Goal: Information Seeking & Learning: Learn about a topic

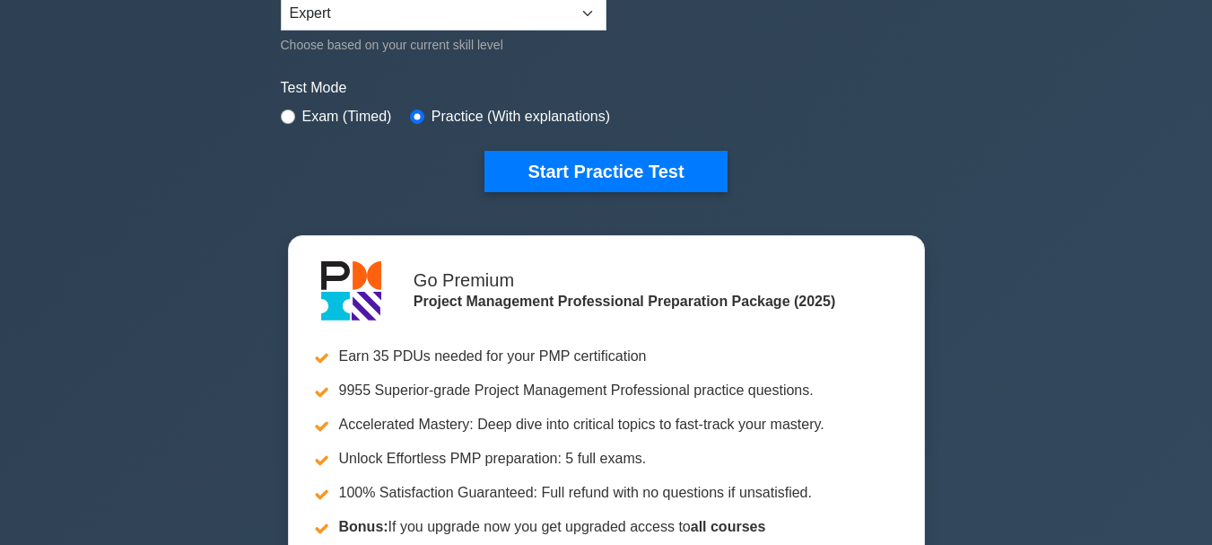
scroll to position [471, 0]
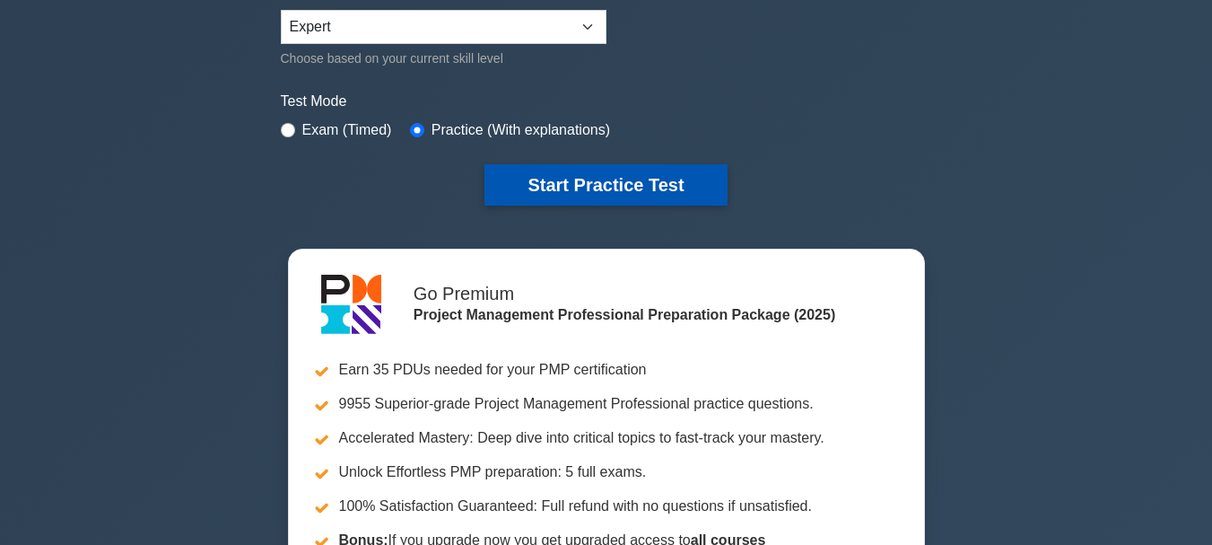
click at [524, 170] on button "Start Practice Test" at bounding box center [605, 184] width 242 height 41
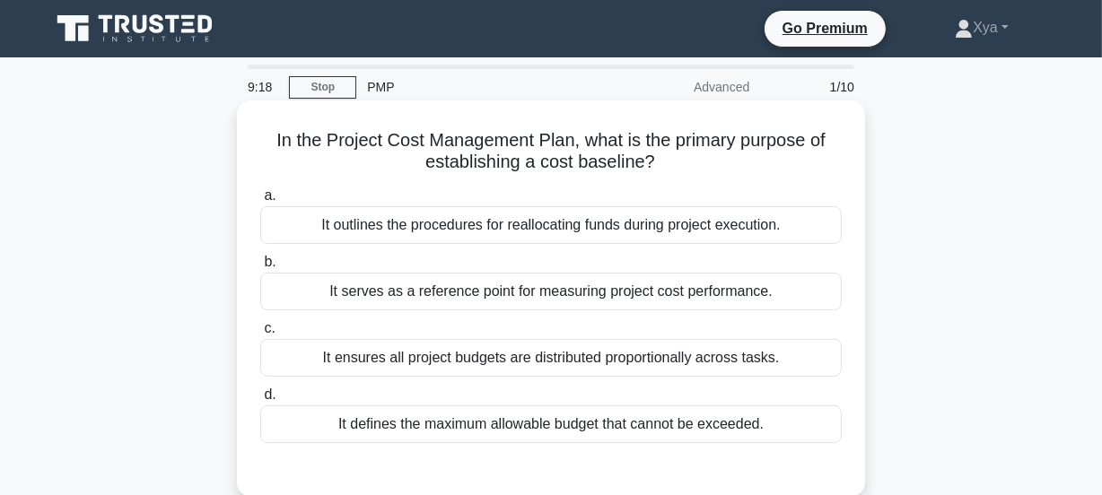
click at [484, 288] on div "It serves as a reference point for measuring project cost performance." at bounding box center [550, 292] width 581 height 38
click at [260, 268] on input "b. It serves as a reference point for measuring project cost performance." at bounding box center [260, 263] width 0 height 12
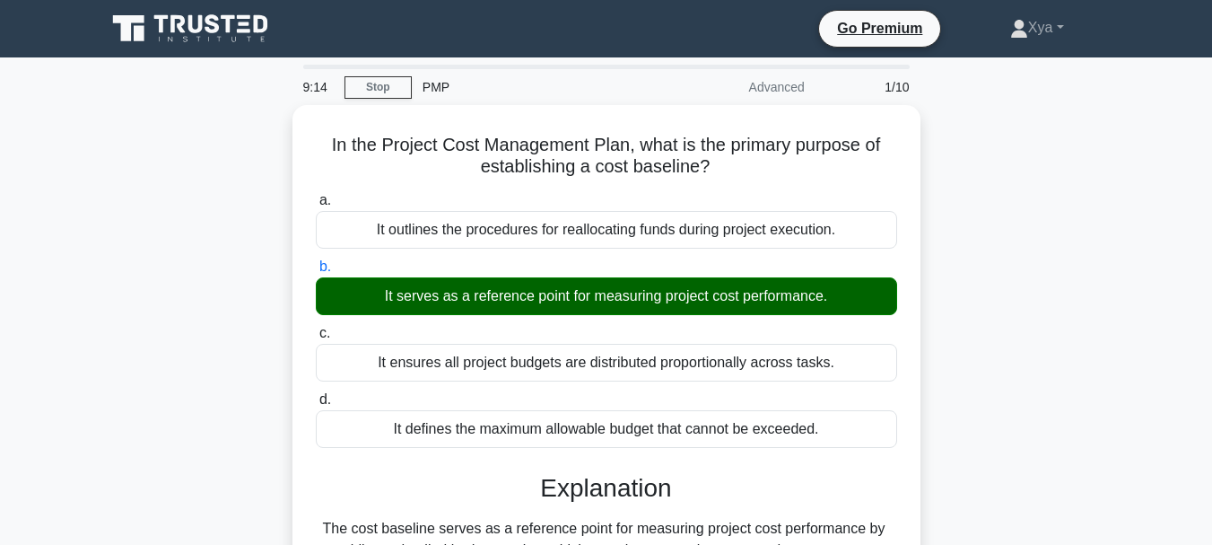
scroll to position [424, 0]
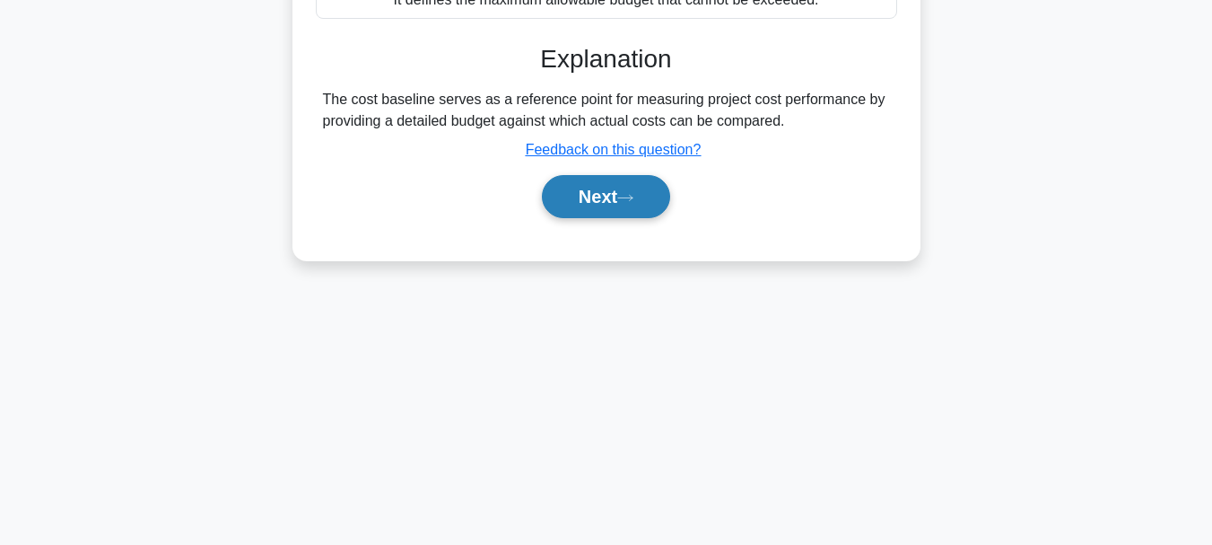
click at [615, 208] on button "Next" at bounding box center [606, 196] width 128 height 43
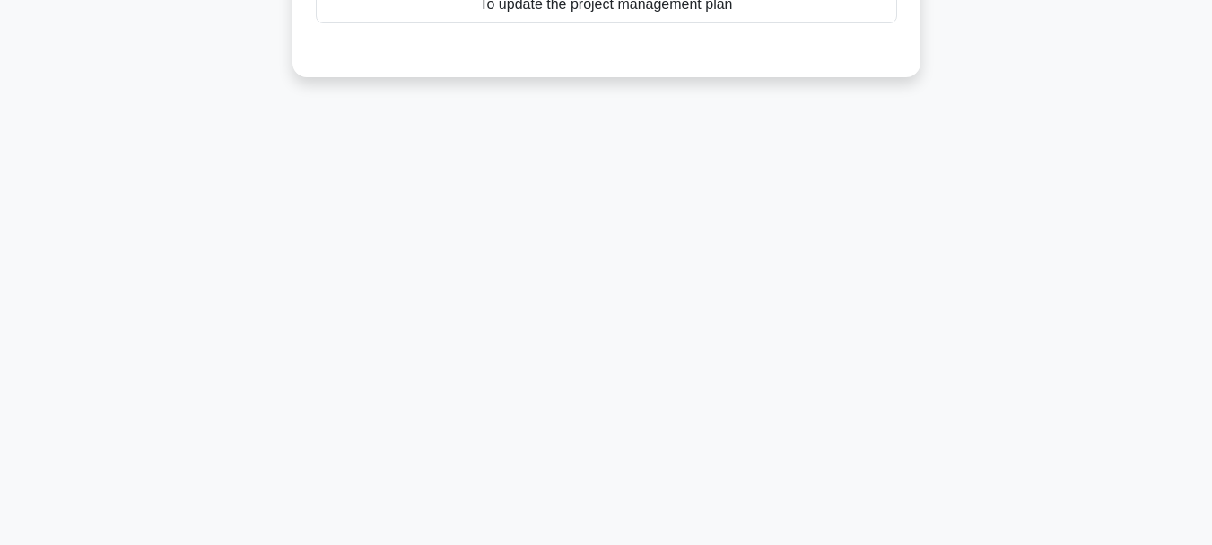
click at [743, 206] on div "8:57 Stop PMP Advanced 2/10 During the Validate Scope process, what is the prim…" at bounding box center [606, 88] width 1023 height 897
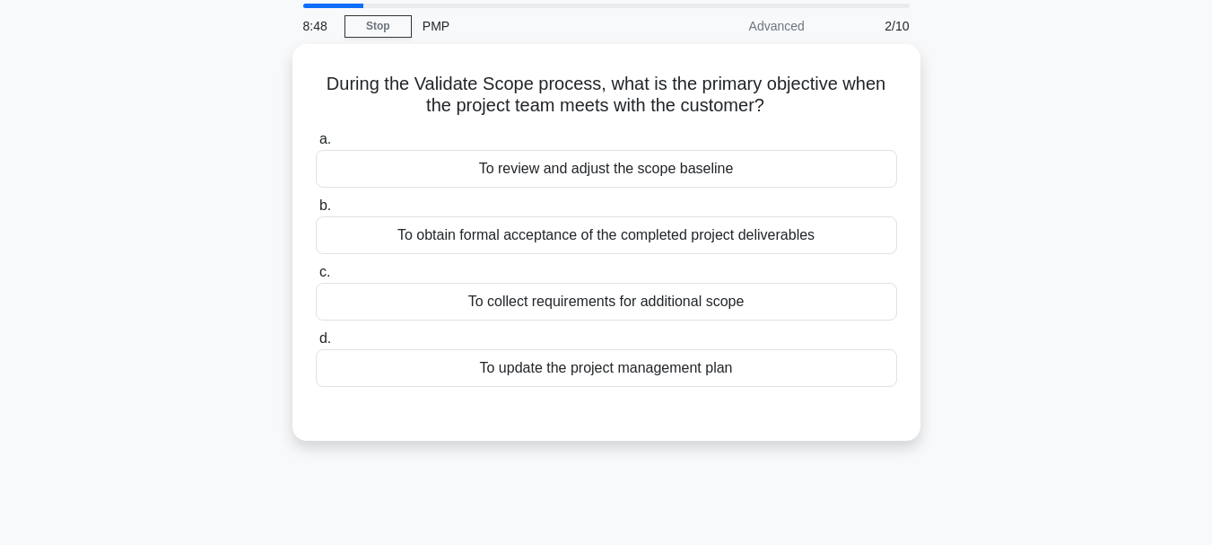
scroll to position [57, 0]
click at [562, 239] on div "To obtain formal acceptance of the completed project deliverables" at bounding box center [606, 234] width 581 height 38
click at [316, 211] on input "b. To obtain formal acceptance of the completed project deliverables" at bounding box center [316, 205] width 0 height 12
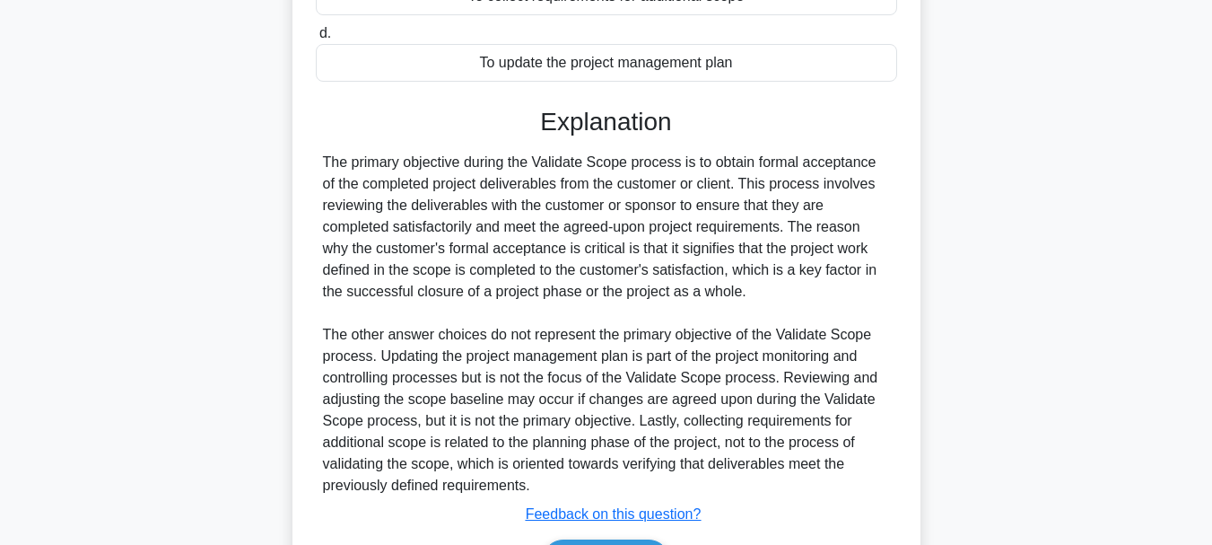
scroll to position [476, 0]
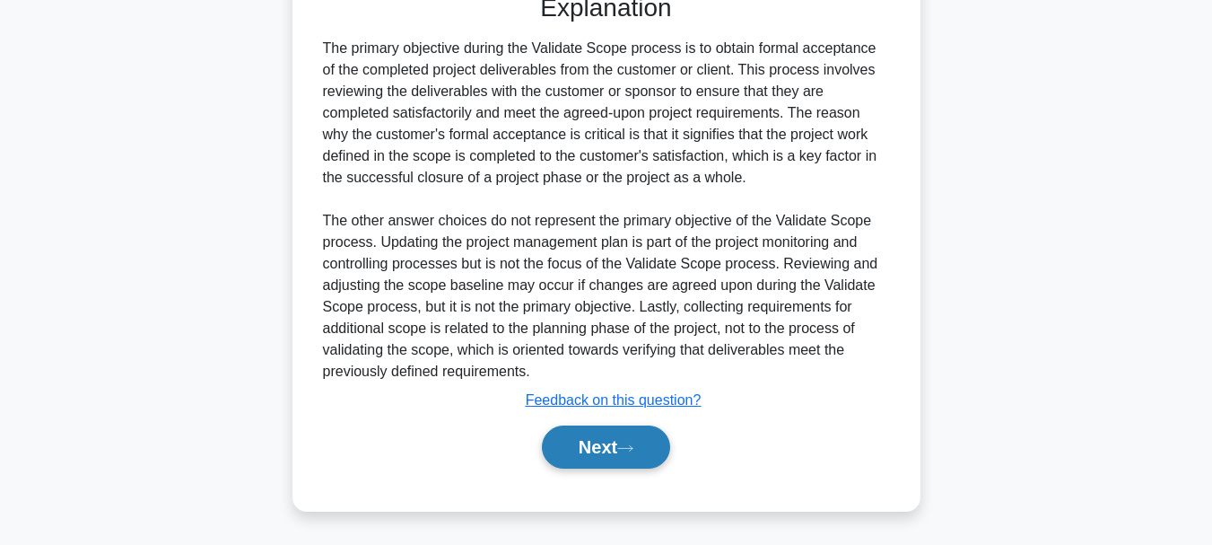
click at [633, 450] on icon at bounding box center [625, 448] width 16 height 10
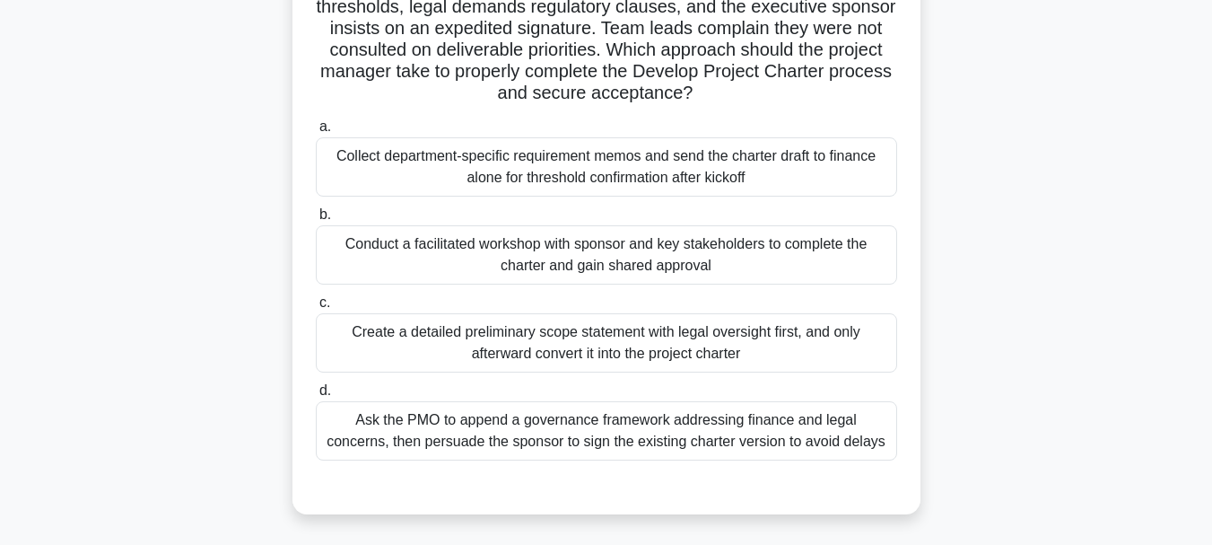
scroll to position [183, 0]
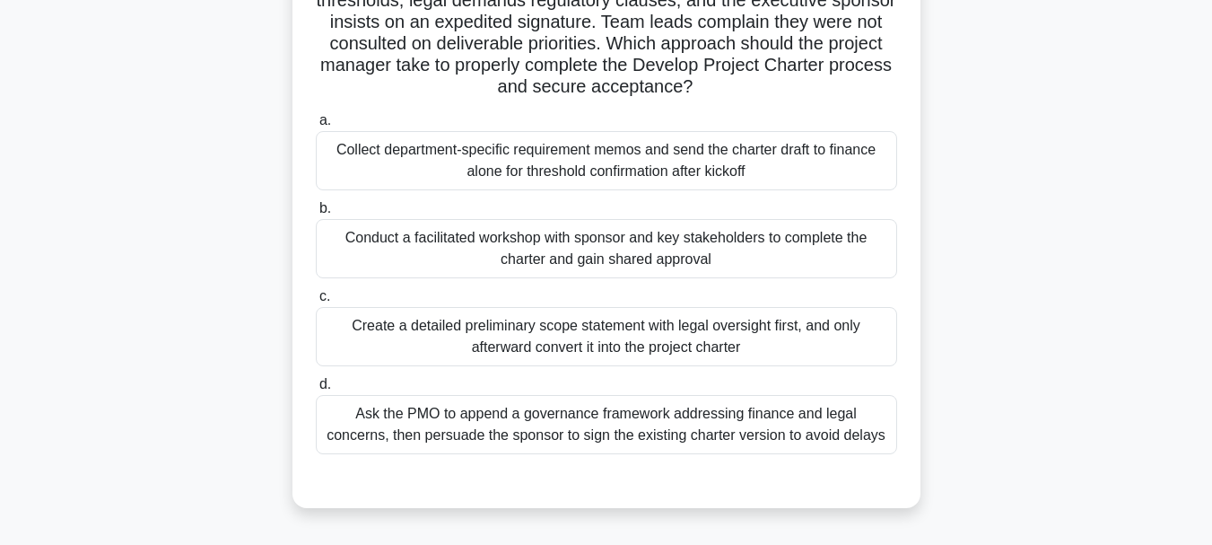
click at [607, 233] on div "Conduct a facilitated workshop with sponsor and key stakeholders to complete th…" at bounding box center [606, 248] width 581 height 59
click at [316, 214] on input "b. Conduct a facilitated workshop with sponsor and key stakeholders to complete…" at bounding box center [316, 209] width 0 height 12
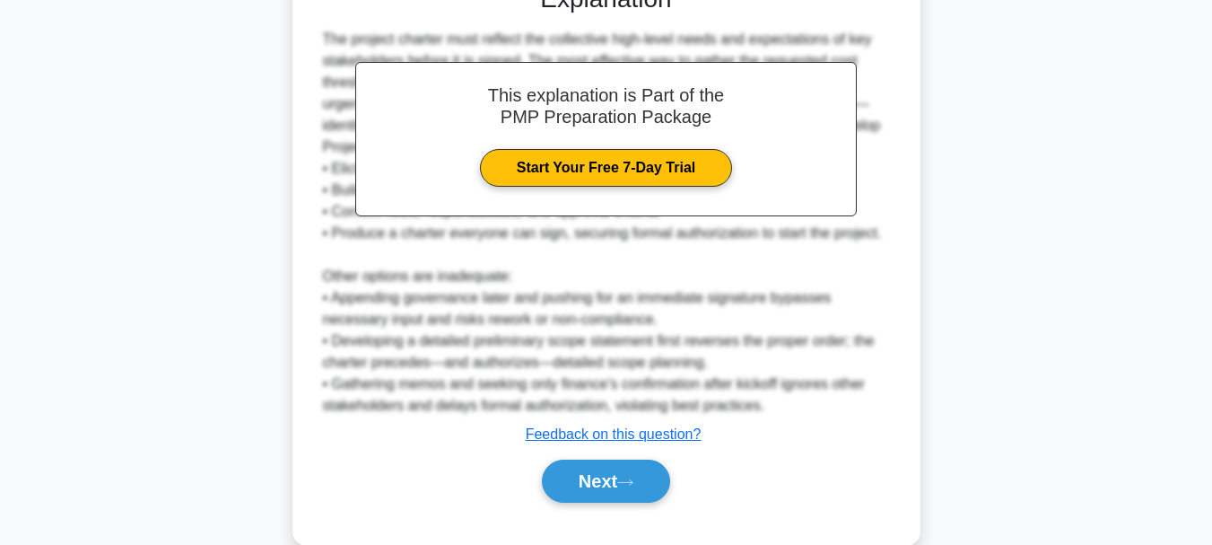
scroll to position [713, 0]
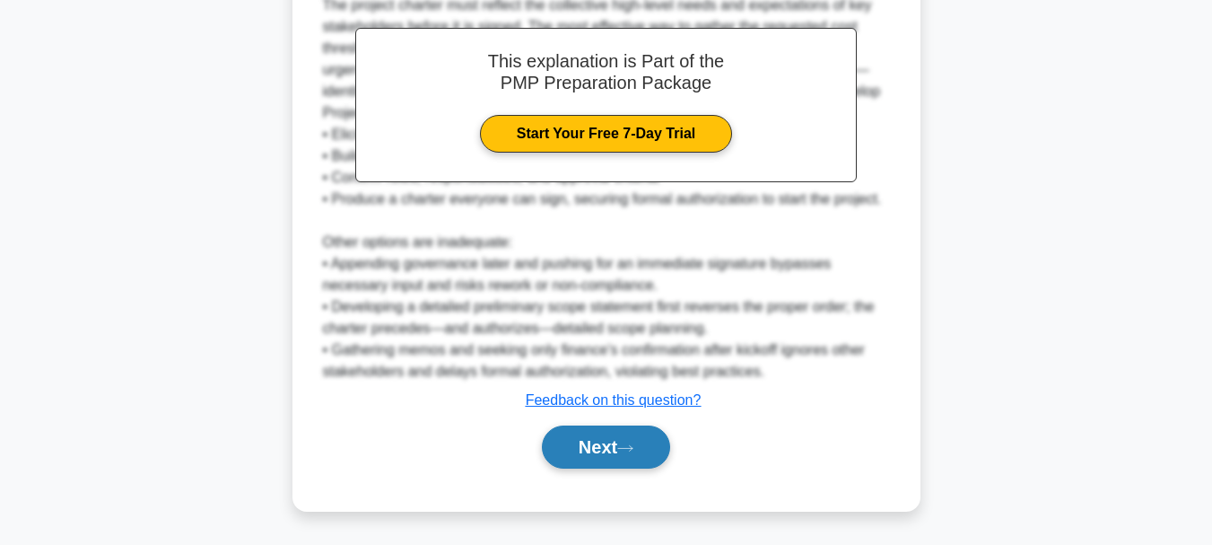
click at [590, 448] on button "Next" at bounding box center [606, 446] width 128 height 43
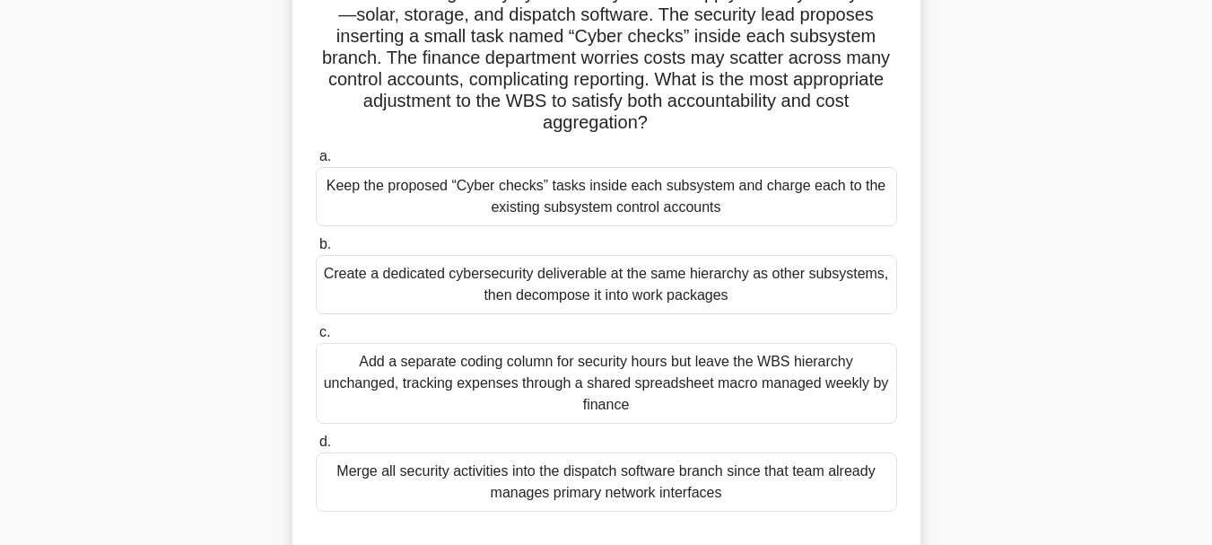
scroll to position [171, 0]
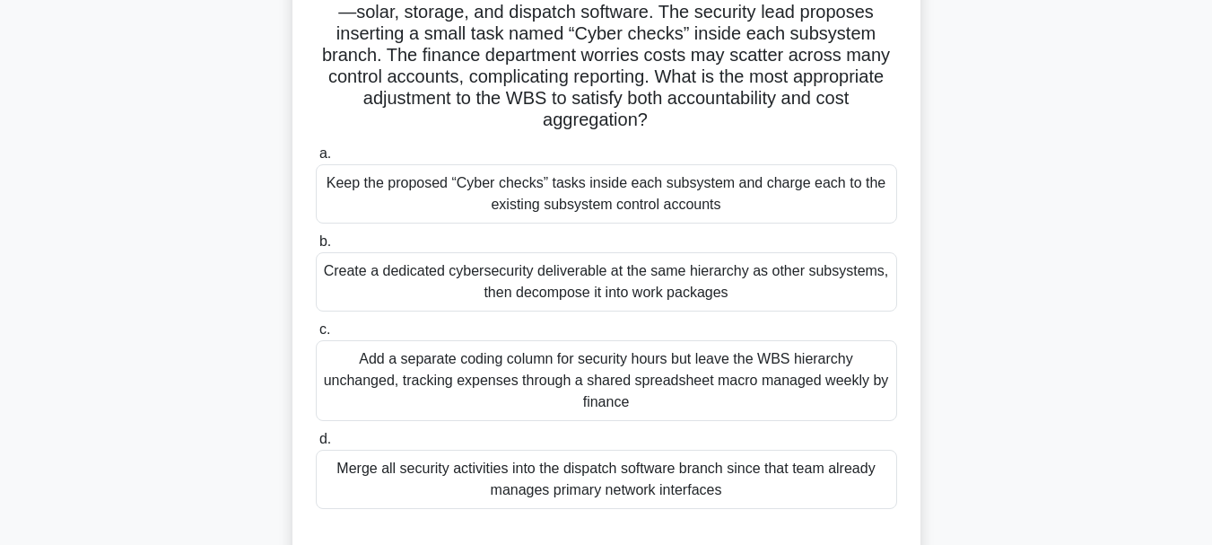
click at [684, 191] on div "Keep the proposed “Cyber checks” tasks inside each subsystem and charge each to…" at bounding box center [606, 193] width 581 height 59
click at [316, 160] on input "a. Keep the proposed “Cyber checks” tasks inside each subsystem and charge each…" at bounding box center [316, 154] width 0 height 12
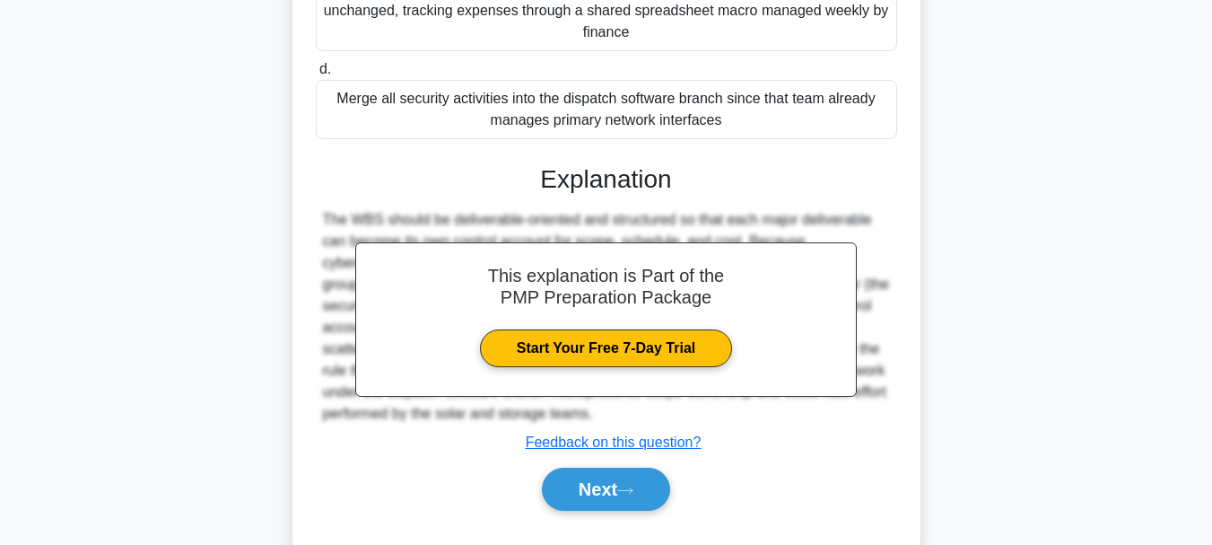
scroll to position [586, 0]
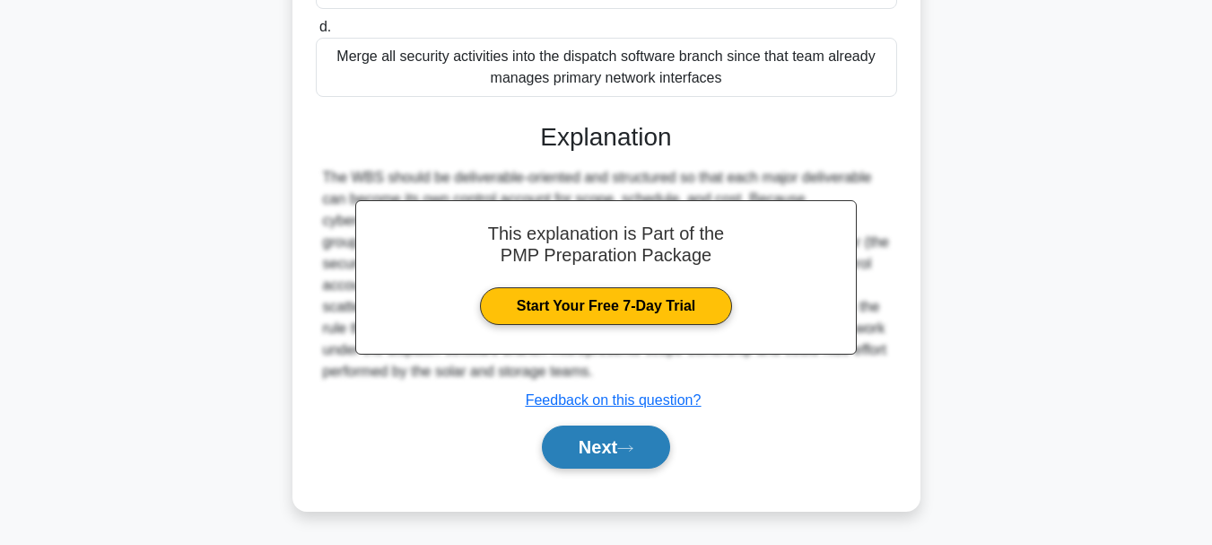
click at [615, 442] on button "Next" at bounding box center [606, 446] width 128 height 43
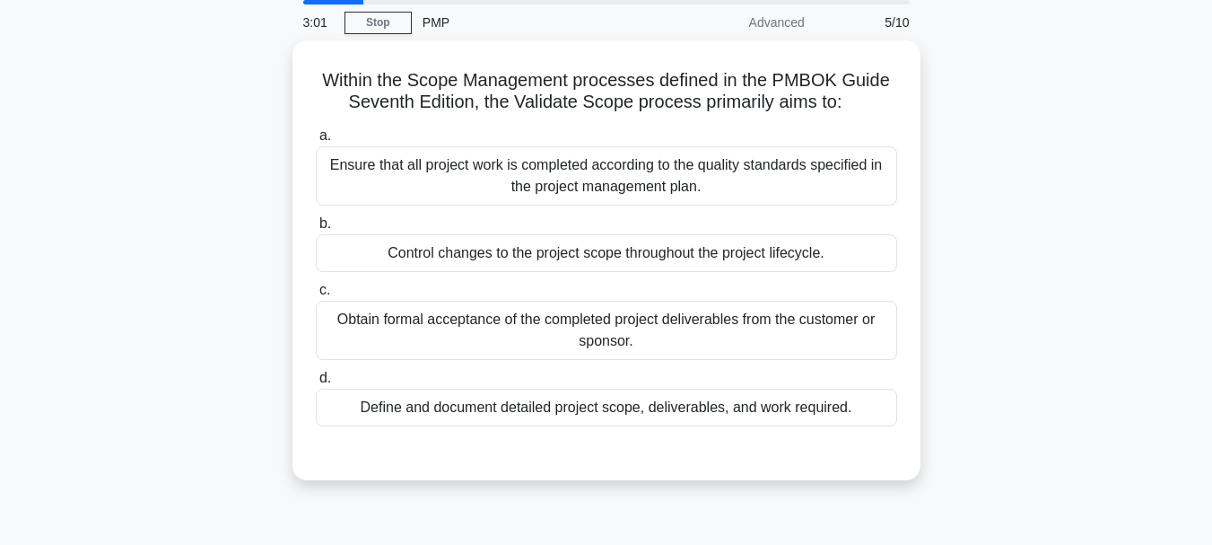
scroll to position [63, 0]
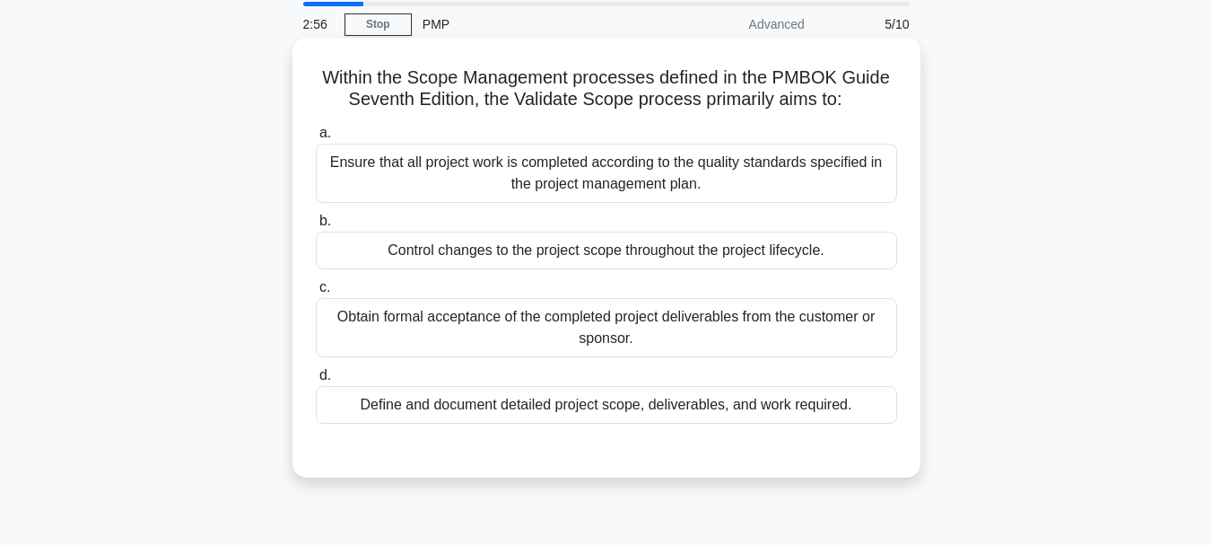
click at [728, 391] on div "Define and document detailed project scope, deliverables, and work required." at bounding box center [606, 405] width 581 height 38
click at [316, 381] on input "d. Define and document detailed project scope, deliverables, and work required." at bounding box center [316, 376] width 0 height 12
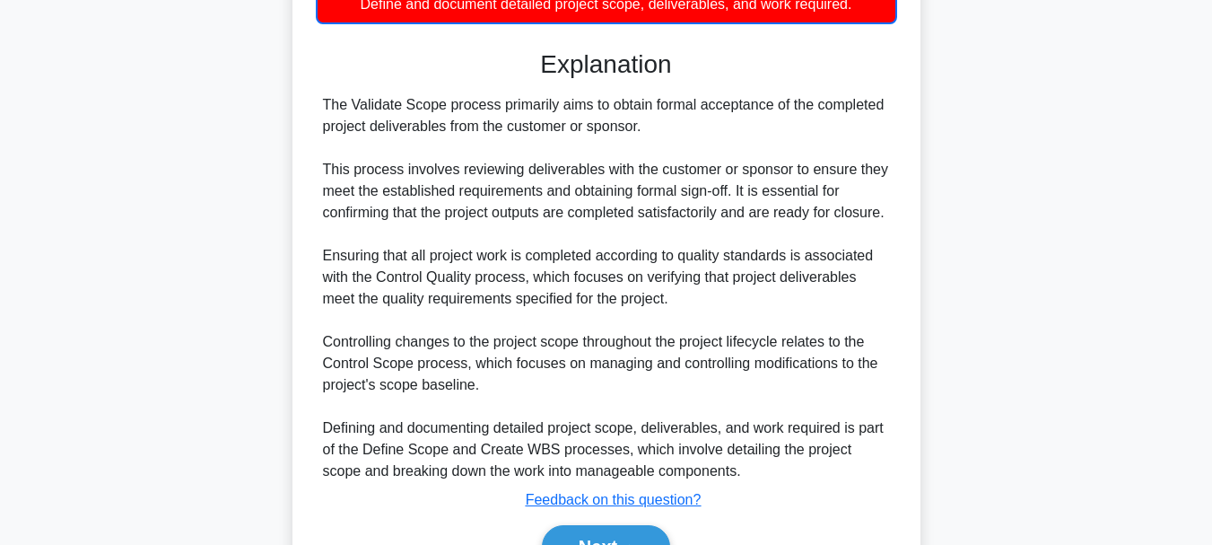
scroll to position [490, 0]
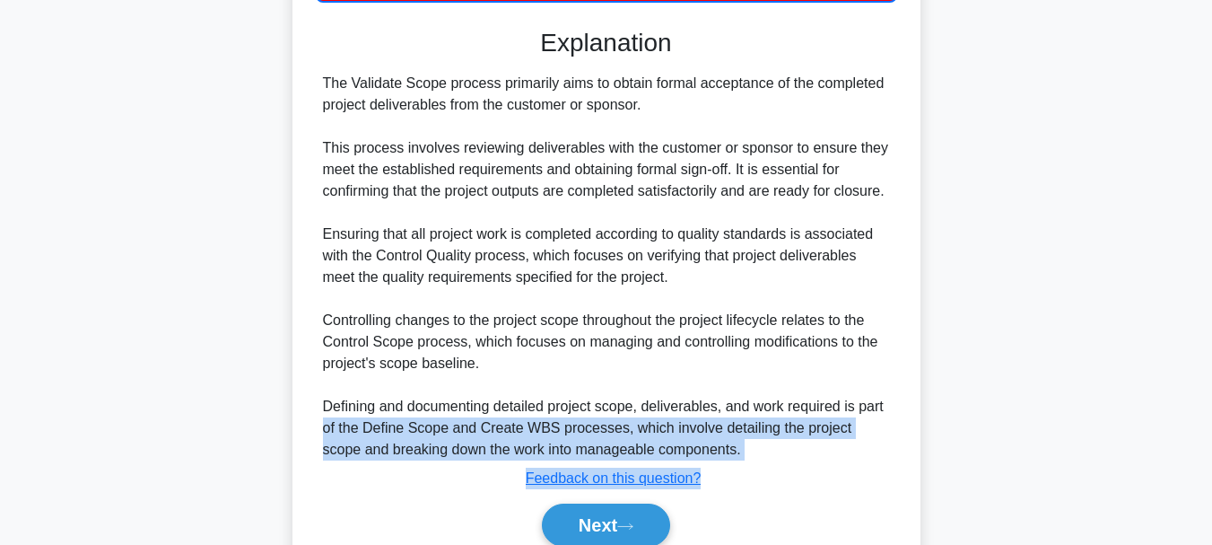
drag, startPoint x: 1211, startPoint y: 404, endPoint x: 1196, endPoint y: 483, distance: 80.4
click at [1196, 483] on main "2:50 Stop PMP Advanced 5/10 Within the Scope Management processes defined in th…" at bounding box center [606, 93] width 1212 height 1050
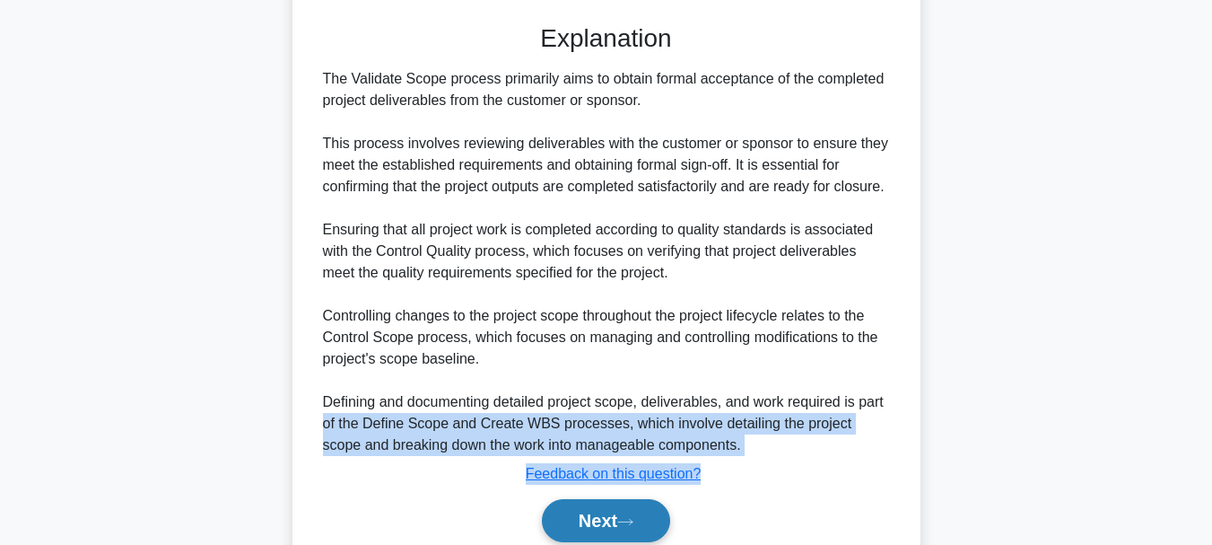
click at [662, 520] on button "Next" at bounding box center [606, 520] width 128 height 43
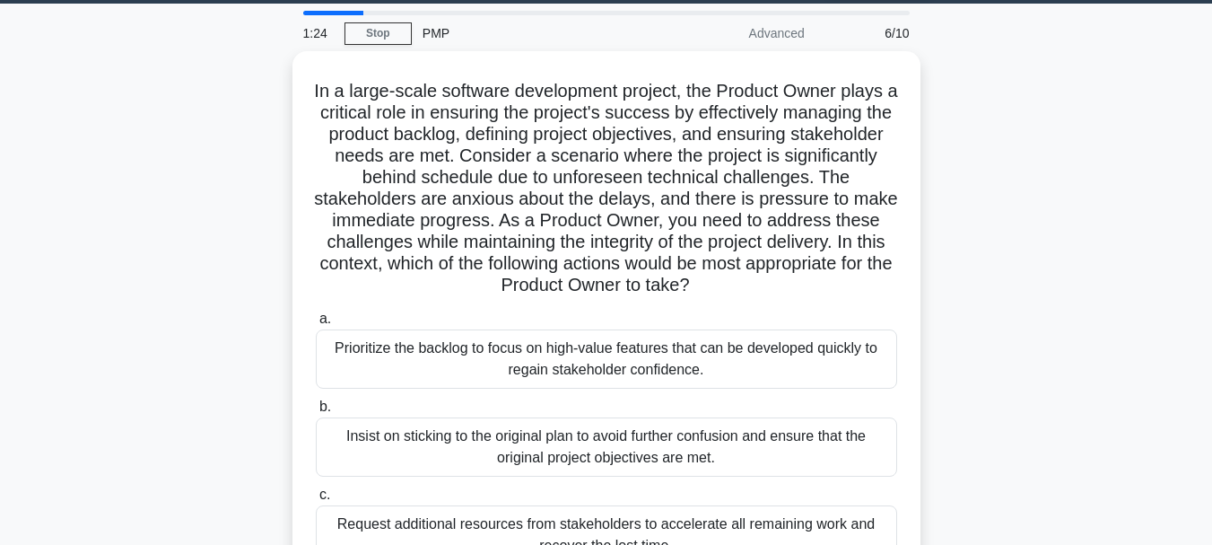
scroll to position [52, 0]
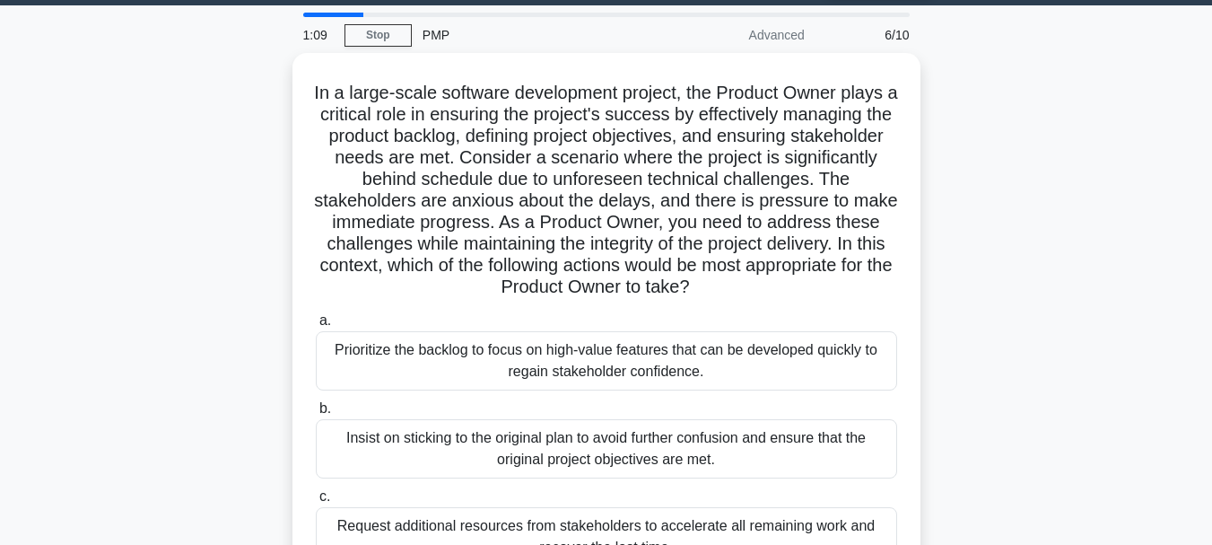
click at [1144, 163] on main "1:09 Stop PMP Advanced 6/10 In a large-scale software development project, the …" at bounding box center [606, 460] width 1212 height 911
click at [977, 261] on div "In a large-scale software development project, the Product Owner plays a critic…" at bounding box center [606, 391] width 1023 height 676
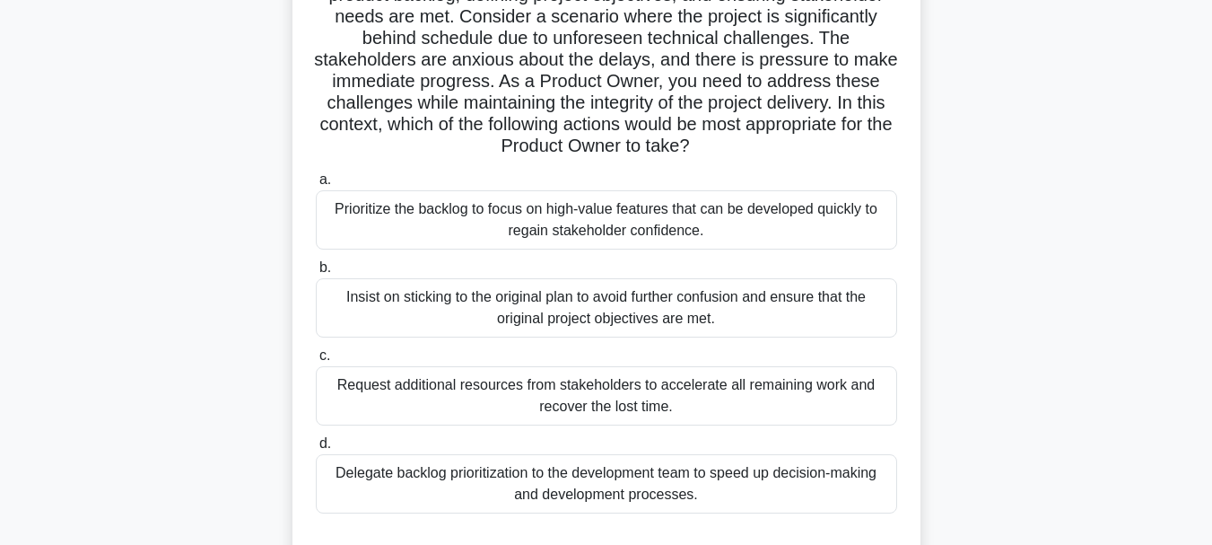
scroll to position [198, 0]
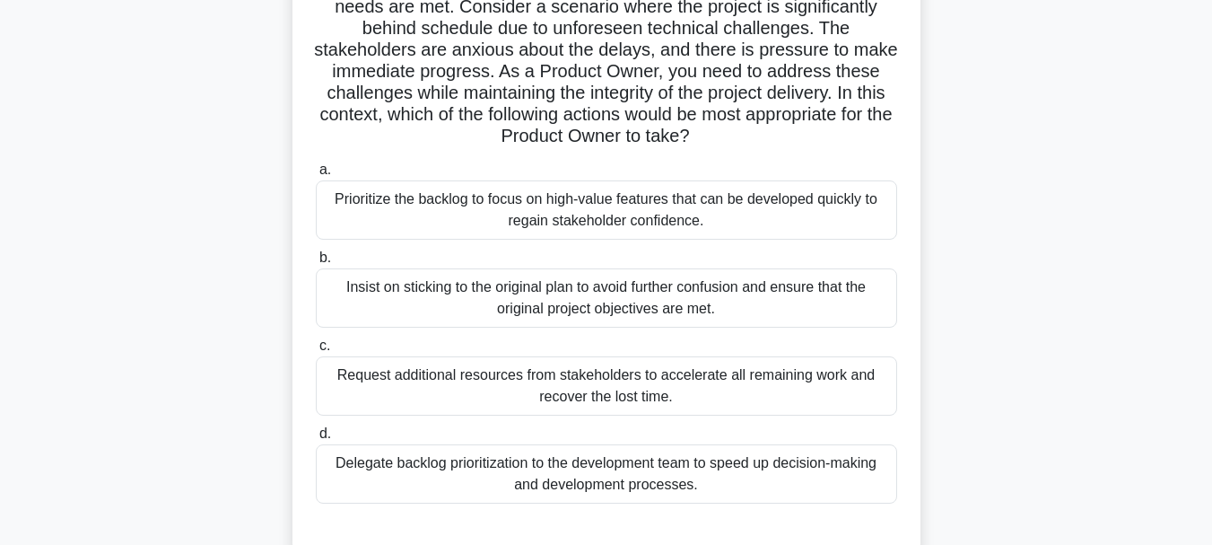
click at [467, 466] on div "Delegate backlog prioritization to the development team to speed up decision-ma…" at bounding box center [606, 473] width 581 height 59
click at [316, 440] on input "d. Delegate backlog prioritization to the development team to speed up decision…" at bounding box center [316, 434] width 0 height 12
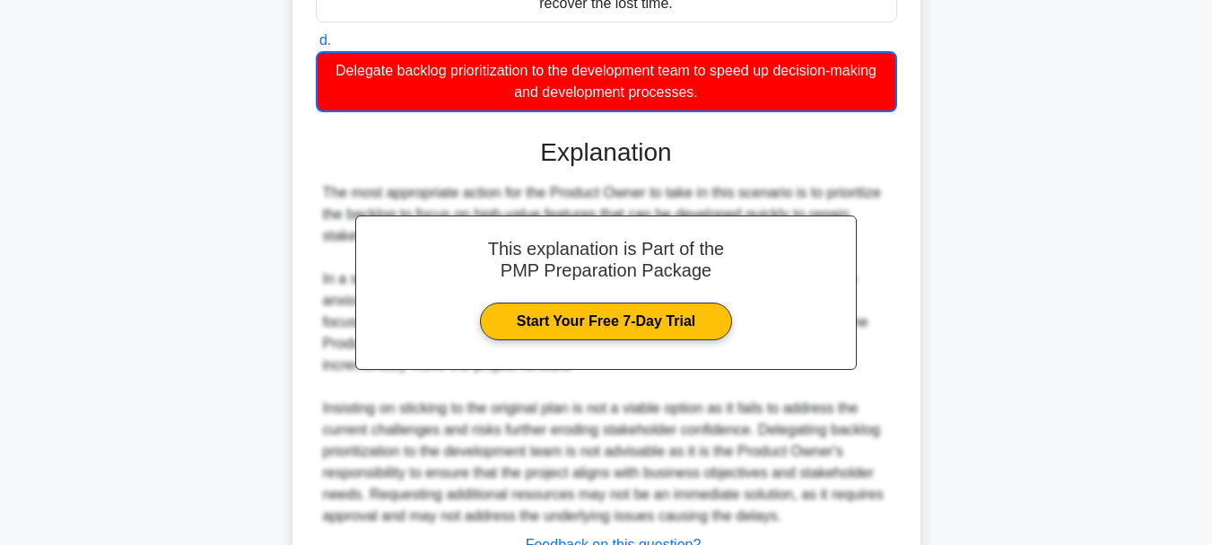
scroll to position [737, 0]
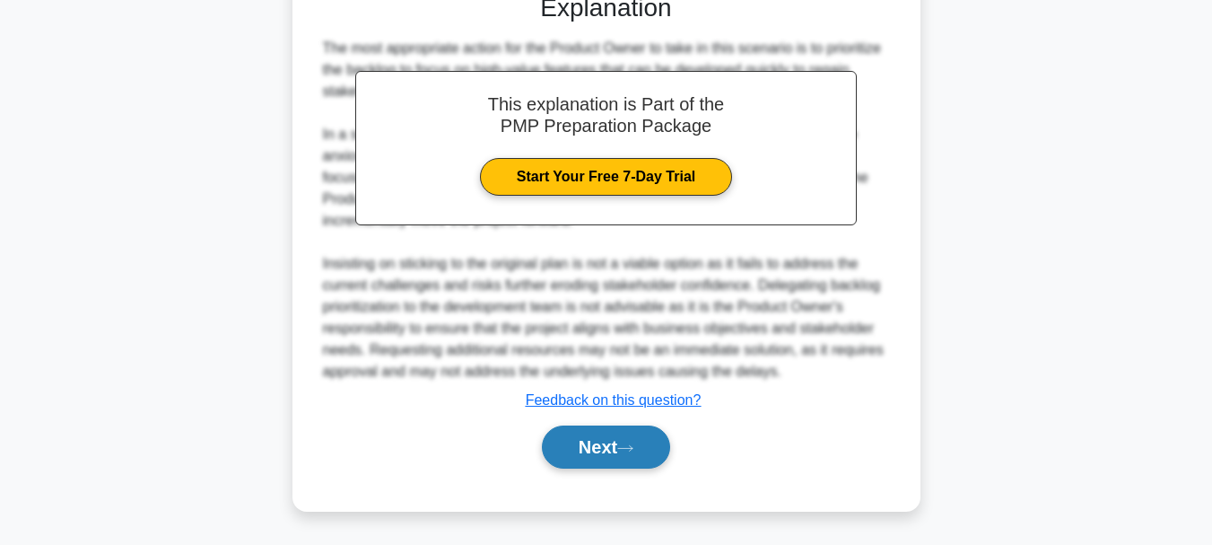
click at [630, 442] on button "Next" at bounding box center [606, 446] width 128 height 43
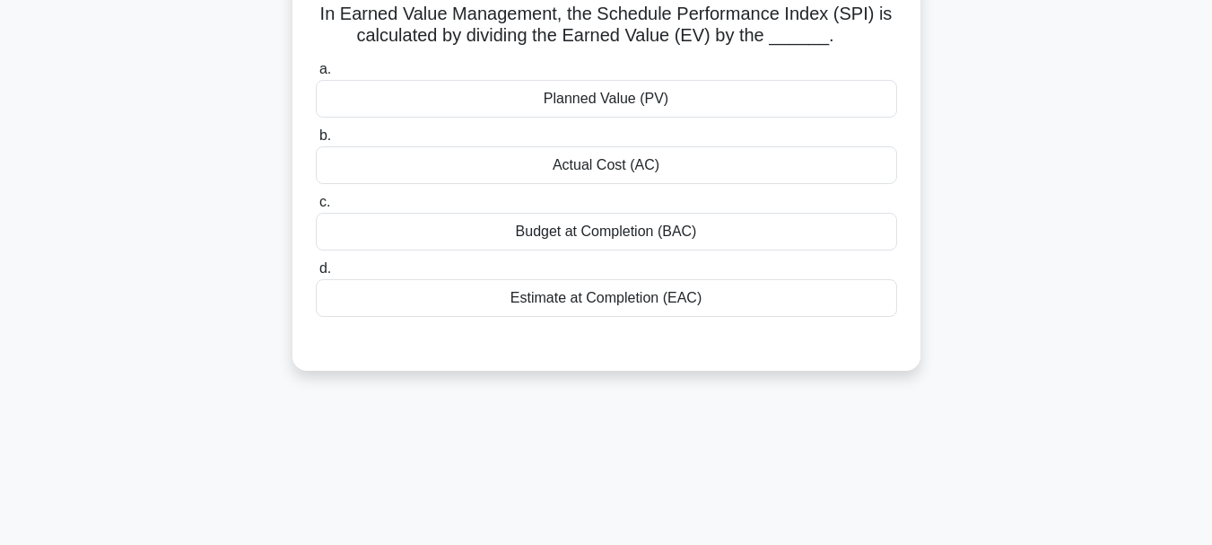
scroll to position [0, 0]
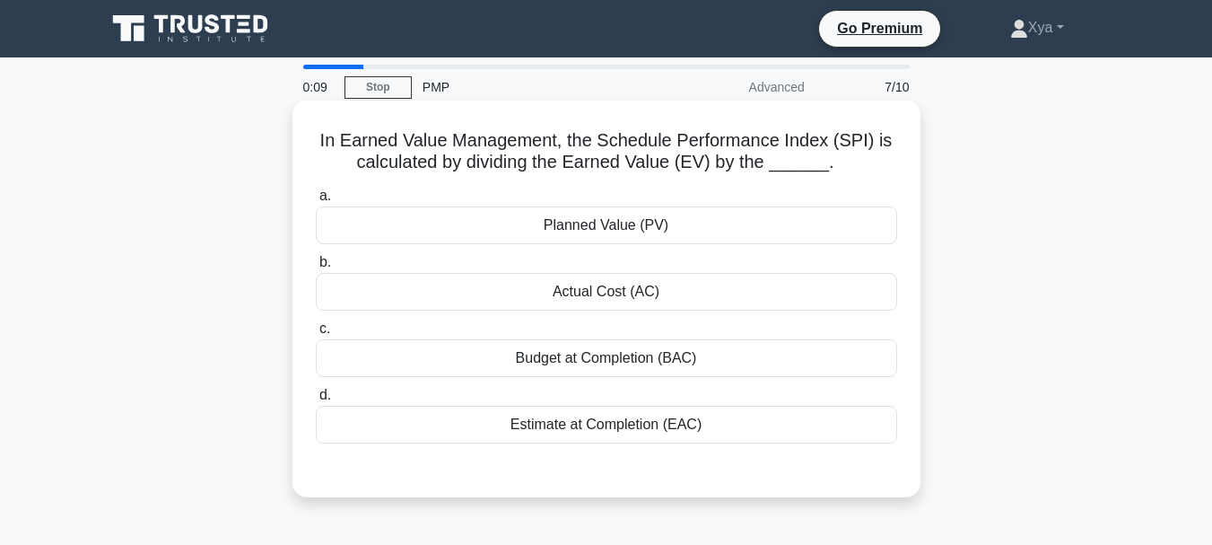
click at [598, 238] on div "Planned Value (PV)" at bounding box center [606, 225] width 581 height 38
click at [316, 202] on input "a. Planned Value (PV)" at bounding box center [316, 196] width 0 height 12
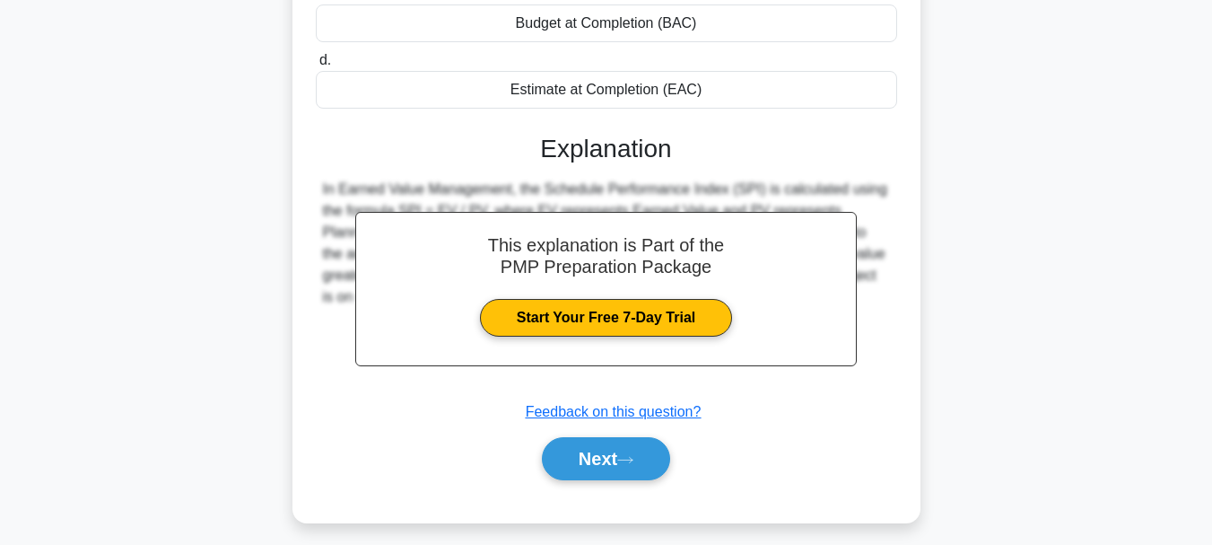
scroll to position [424, 0]
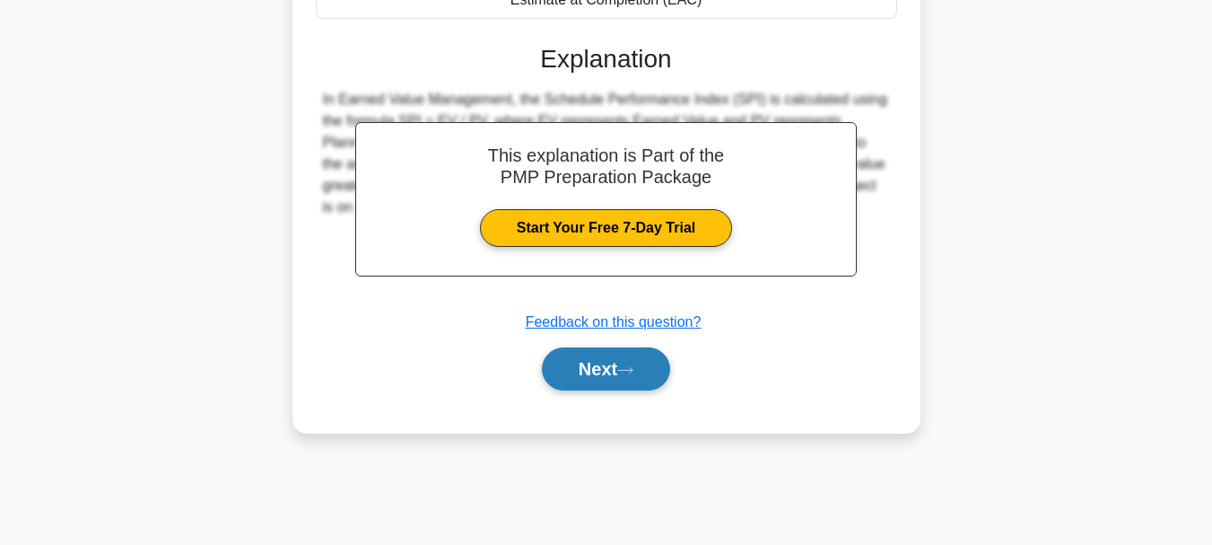
click at [598, 362] on button "Next" at bounding box center [606, 368] width 128 height 43
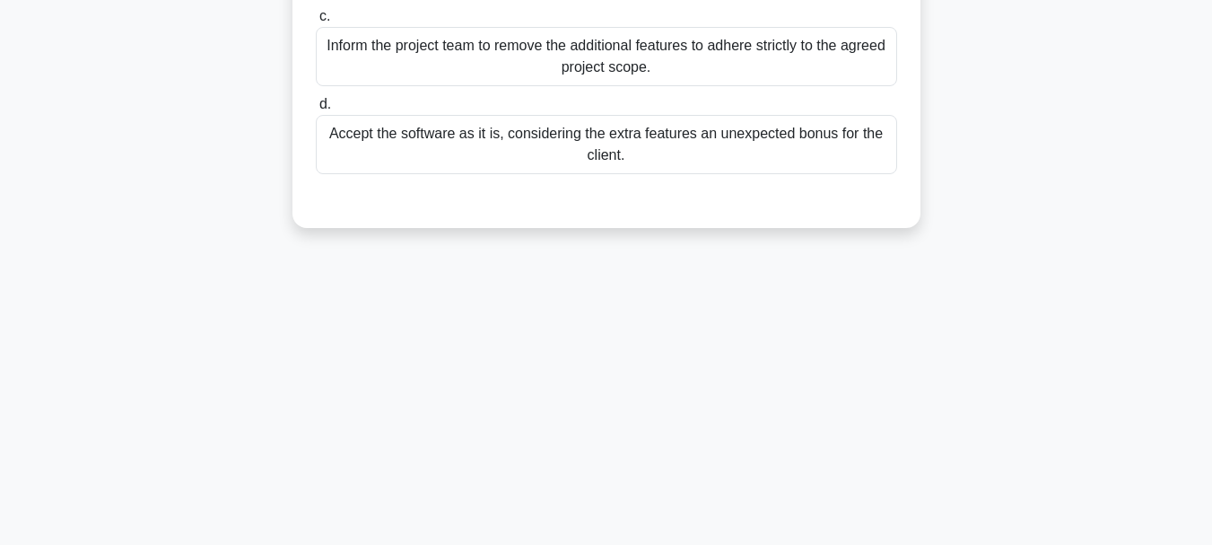
scroll to position [0, 0]
